Goal: Task Accomplishment & Management: Manage account settings

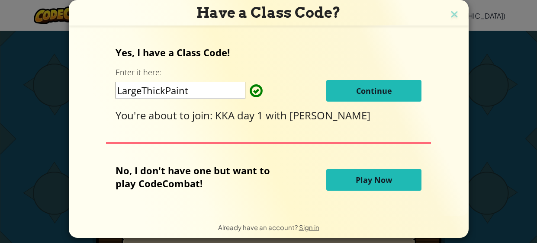
click at [382, 183] on span "Play Now" at bounding box center [373, 180] width 36 height 10
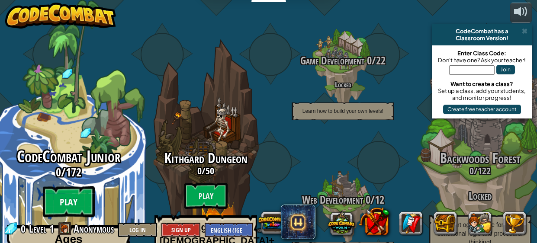
click at [80, 186] on btn "Play" at bounding box center [69, 201] width 52 height 31
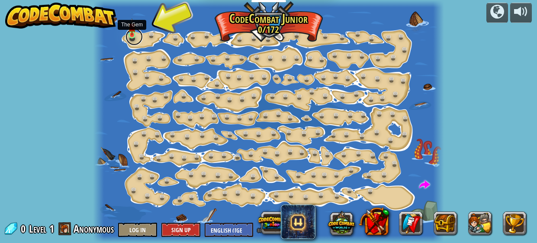
click at [132, 37] on link at bounding box center [133, 36] width 17 height 17
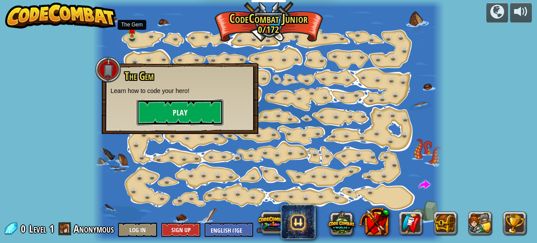
click at [169, 108] on button "Play" at bounding box center [180, 112] width 86 height 26
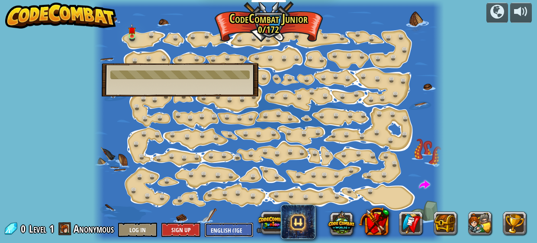
click at [219, 229] on select "English ([GEOGRAPHIC_DATA]) English ([GEOGRAPHIC_DATA]) 简体中文 繁體中文 русский españ…" at bounding box center [229, 230] width 48 height 14
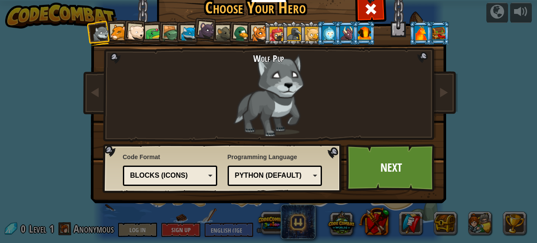
click at [263, 77] on div "Wolf Pup" at bounding box center [268, 94] width 227 height 83
click at [184, 30] on div at bounding box center [189, 34] width 16 height 16
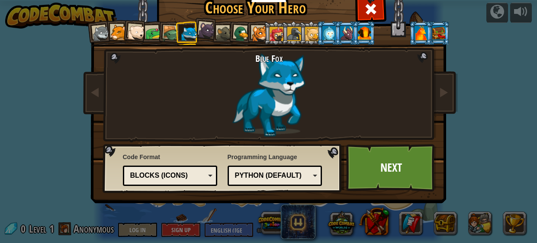
click at [184, 30] on div at bounding box center [189, 34] width 16 height 16
click at [138, 31] on div at bounding box center [135, 32] width 17 height 17
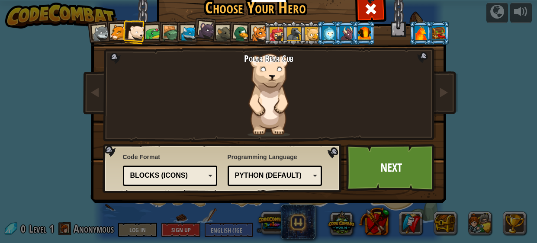
click at [275, 37] on div at bounding box center [276, 34] width 14 height 14
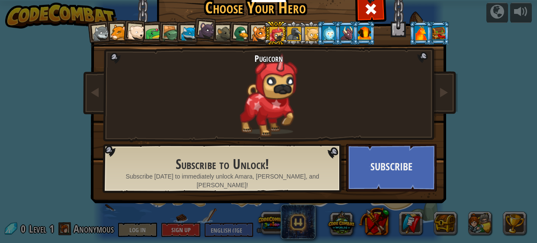
click at [224, 30] on div at bounding box center [224, 34] width 16 height 16
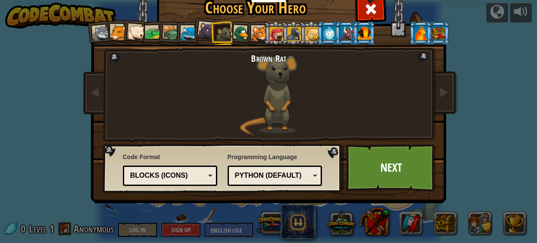
click at [235, 34] on div at bounding box center [242, 34] width 17 height 17
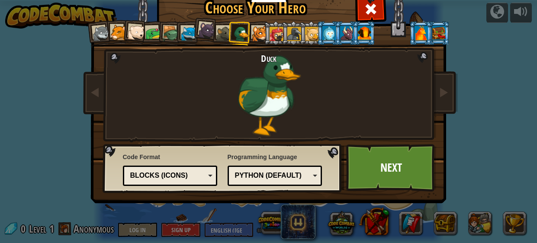
click at [260, 27] on div at bounding box center [260, 34] width 16 height 16
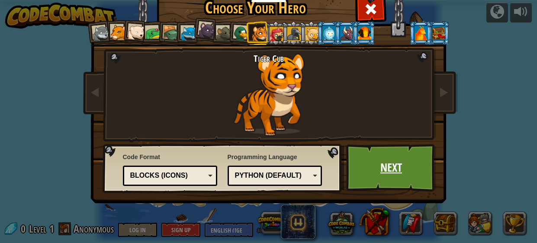
click at [367, 155] on link "Next" at bounding box center [391, 168] width 90 height 48
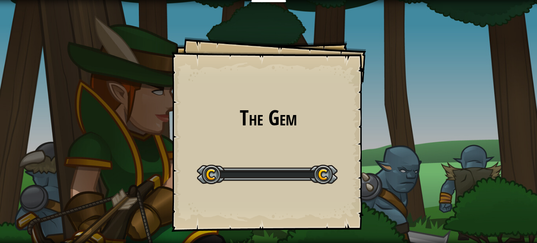
click at [327, 170] on div at bounding box center [267, 174] width 141 height 19
click at [284, 166] on div at bounding box center [267, 174] width 141 height 19
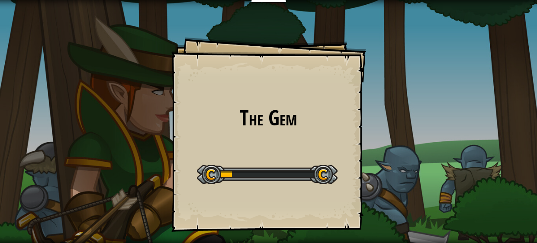
click at [284, 166] on div at bounding box center [267, 174] width 141 height 19
click at [161, 15] on div "The Gem Goals Start Level Error loading from server. Try refreshing the page. Y…" at bounding box center [268, 121] width 537 height 243
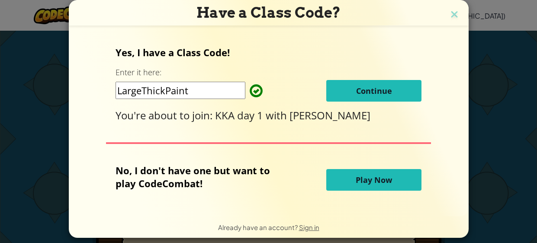
click at [373, 92] on span "Continue" at bounding box center [374, 91] width 36 height 10
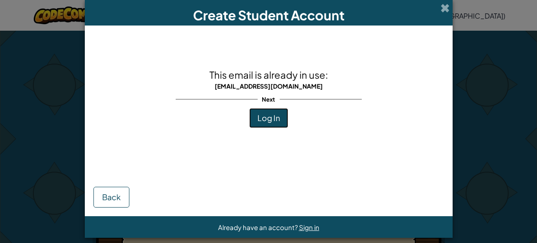
click at [262, 128] on button "Log In" at bounding box center [268, 118] width 39 height 20
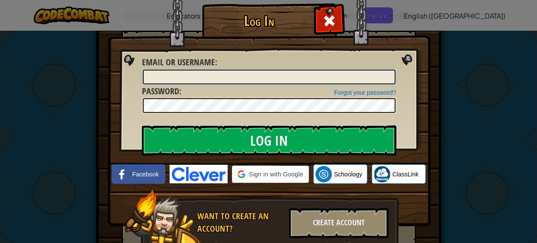
type input "[EMAIL_ADDRESS][DOMAIN_NAME]"
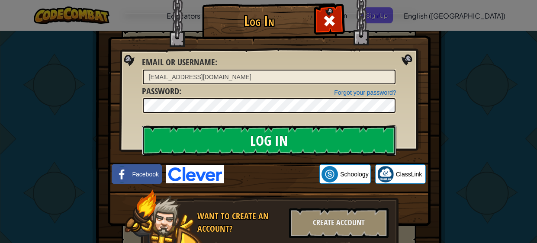
click at [286, 136] on input "Log In" at bounding box center [269, 140] width 254 height 30
